Goal: Information Seeking & Learning: Learn about a topic

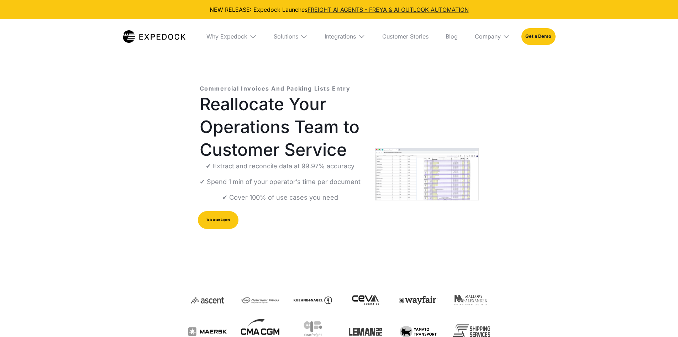
select select
click at [297, 36] on div "Solutions" at bounding box center [286, 36] width 25 height 7
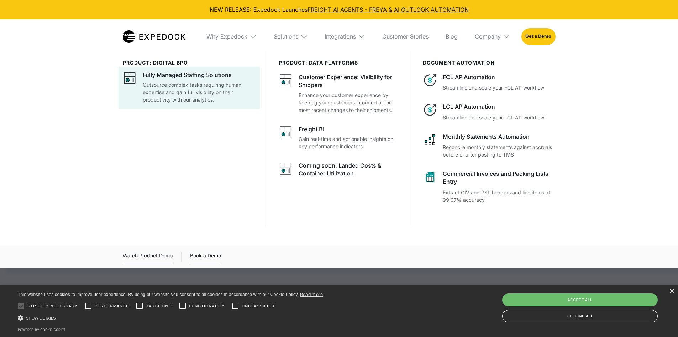
click at [188, 88] on p "Outsource complex tasks requiring human expertise and gain full visibility on t…" at bounding box center [199, 92] width 113 height 22
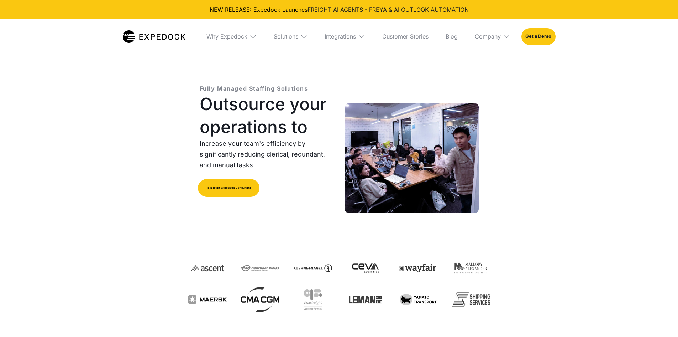
select select
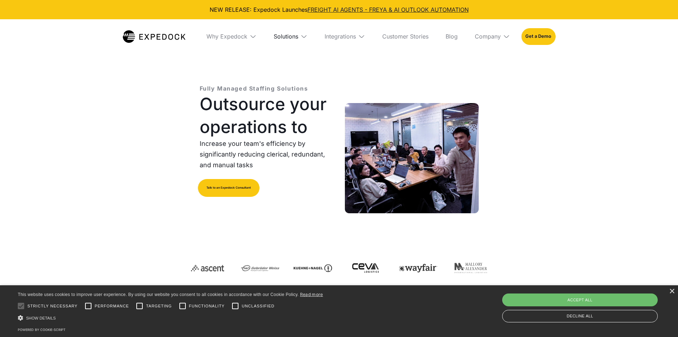
click at [291, 36] on div "Solutions" at bounding box center [286, 36] width 25 height 7
